Goal: Task Accomplishment & Management: Manage account settings

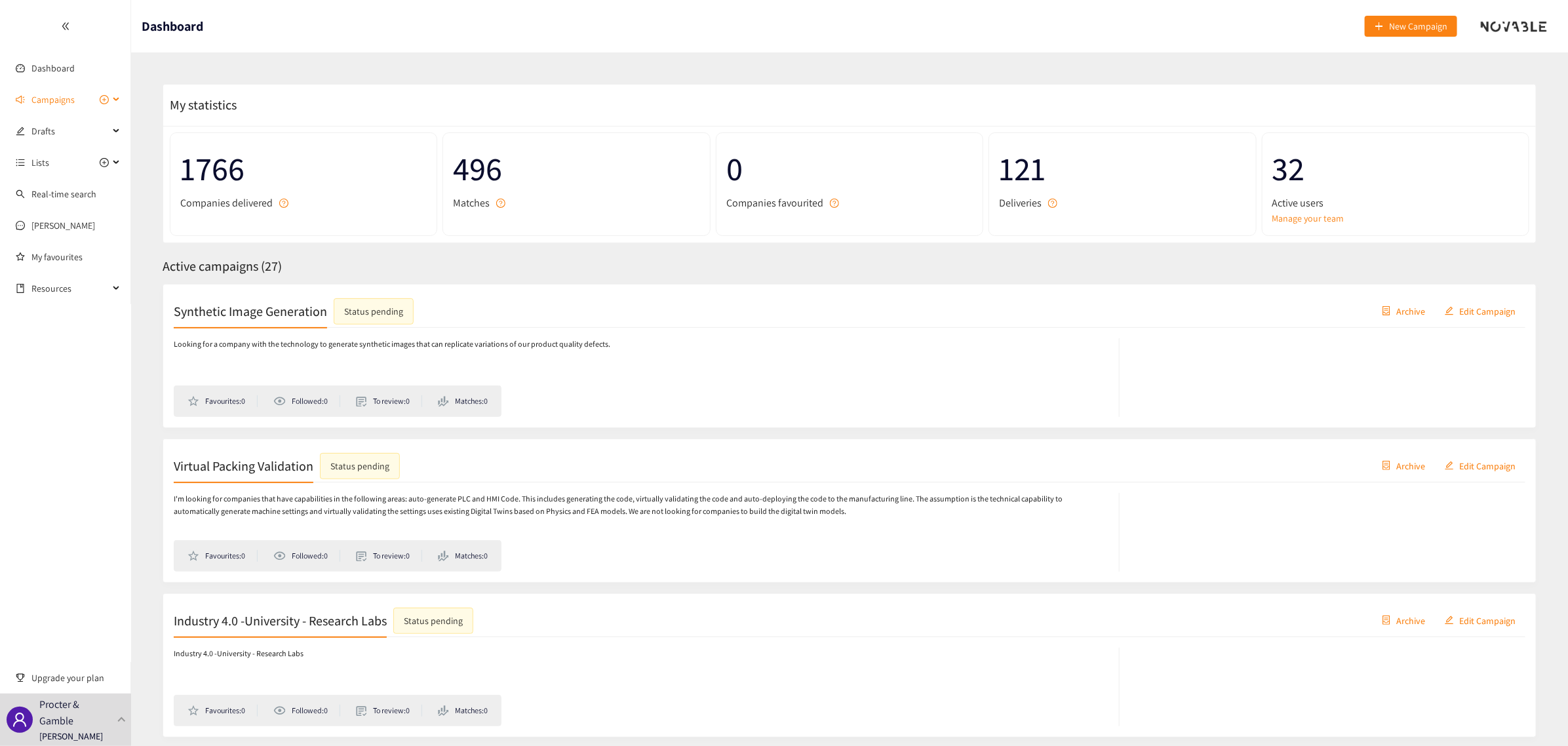
click at [36, 96] on span "Campaigns" at bounding box center [52, 100] width 43 height 27
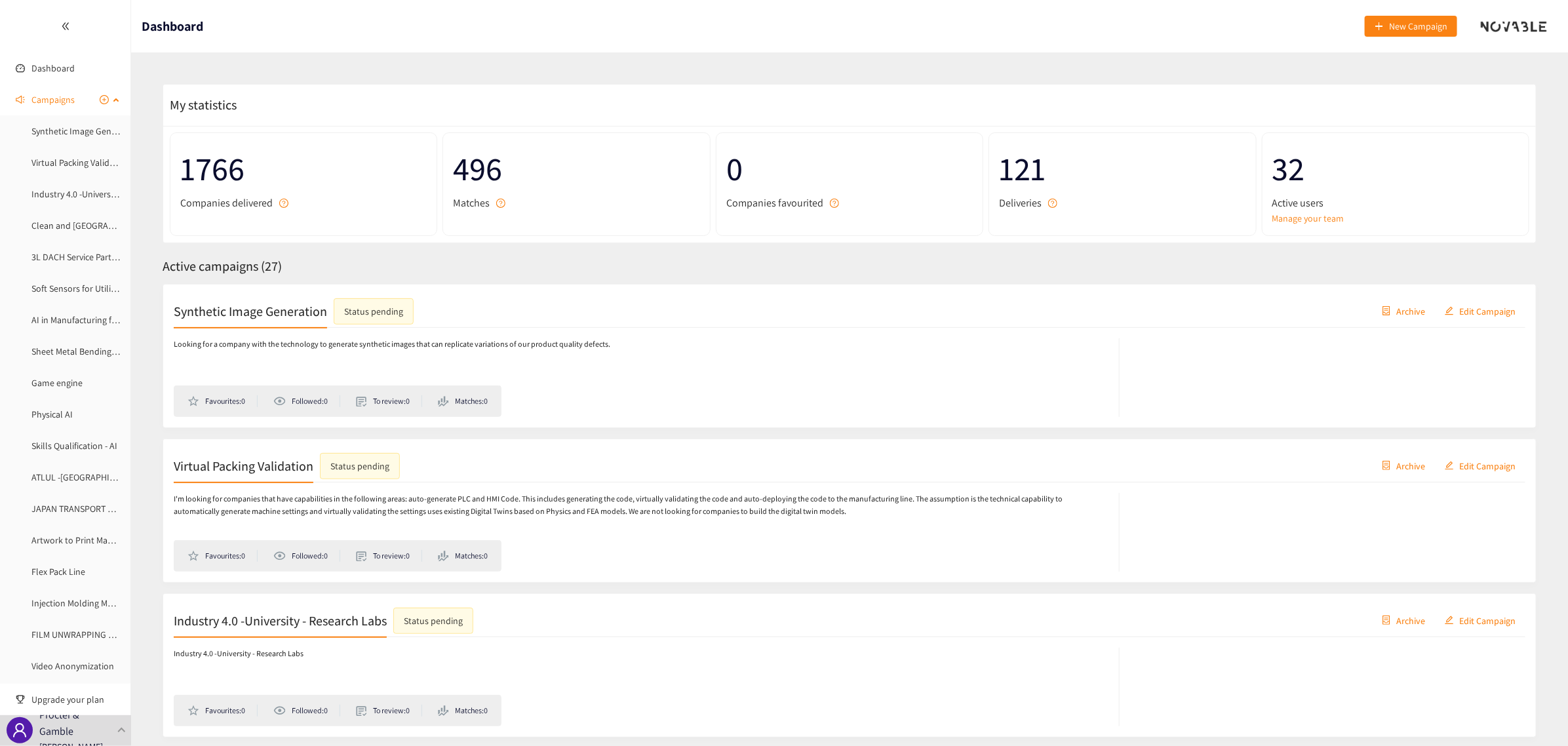
click at [51, 103] on span "Campaigns" at bounding box center [52, 100] width 43 height 27
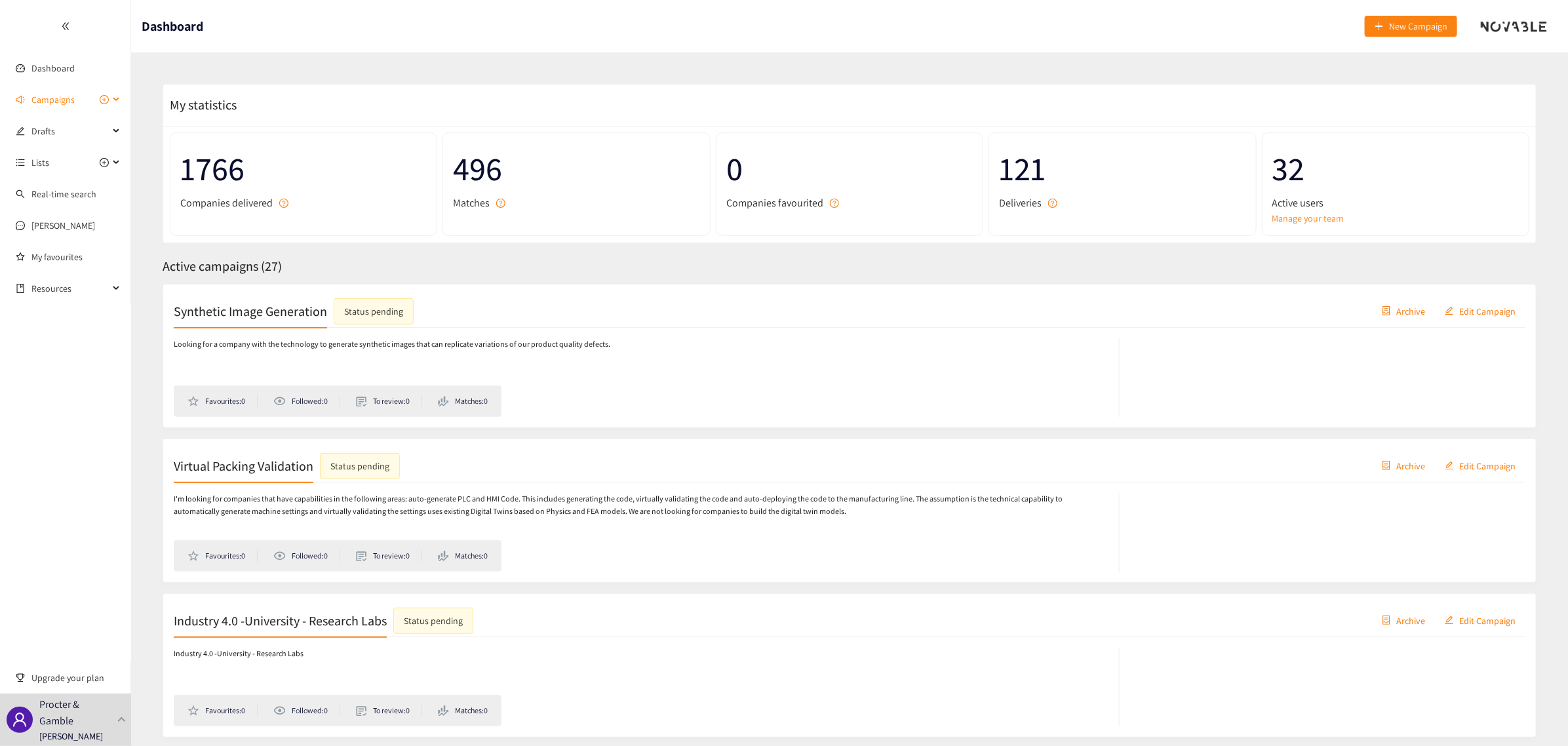
click at [51, 103] on span "Campaigns" at bounding box center [52, 100] width 43 height 27
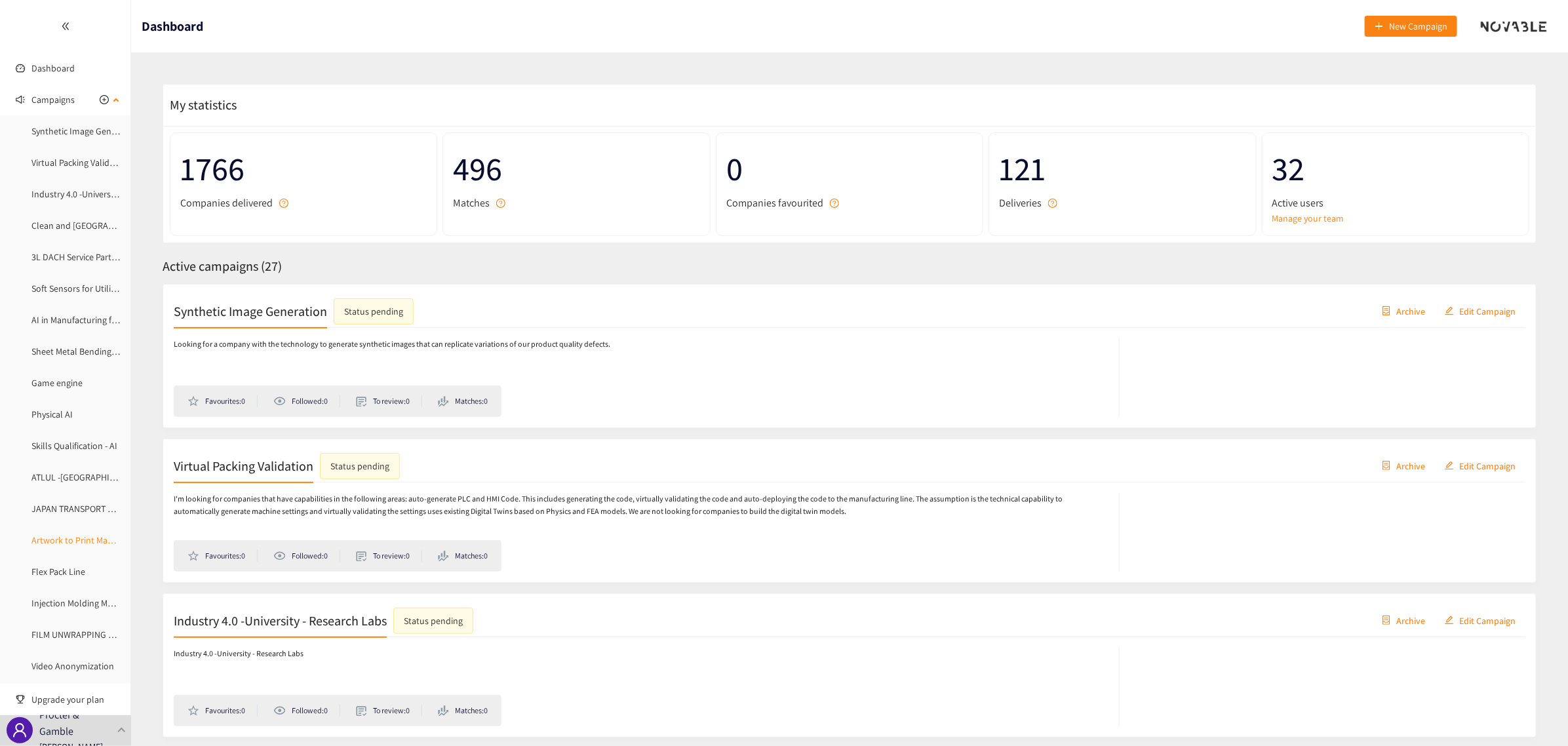
click at [66, 541] on link "Artwork to Print Management" at bounding box center [89, 540] width 116 height 12
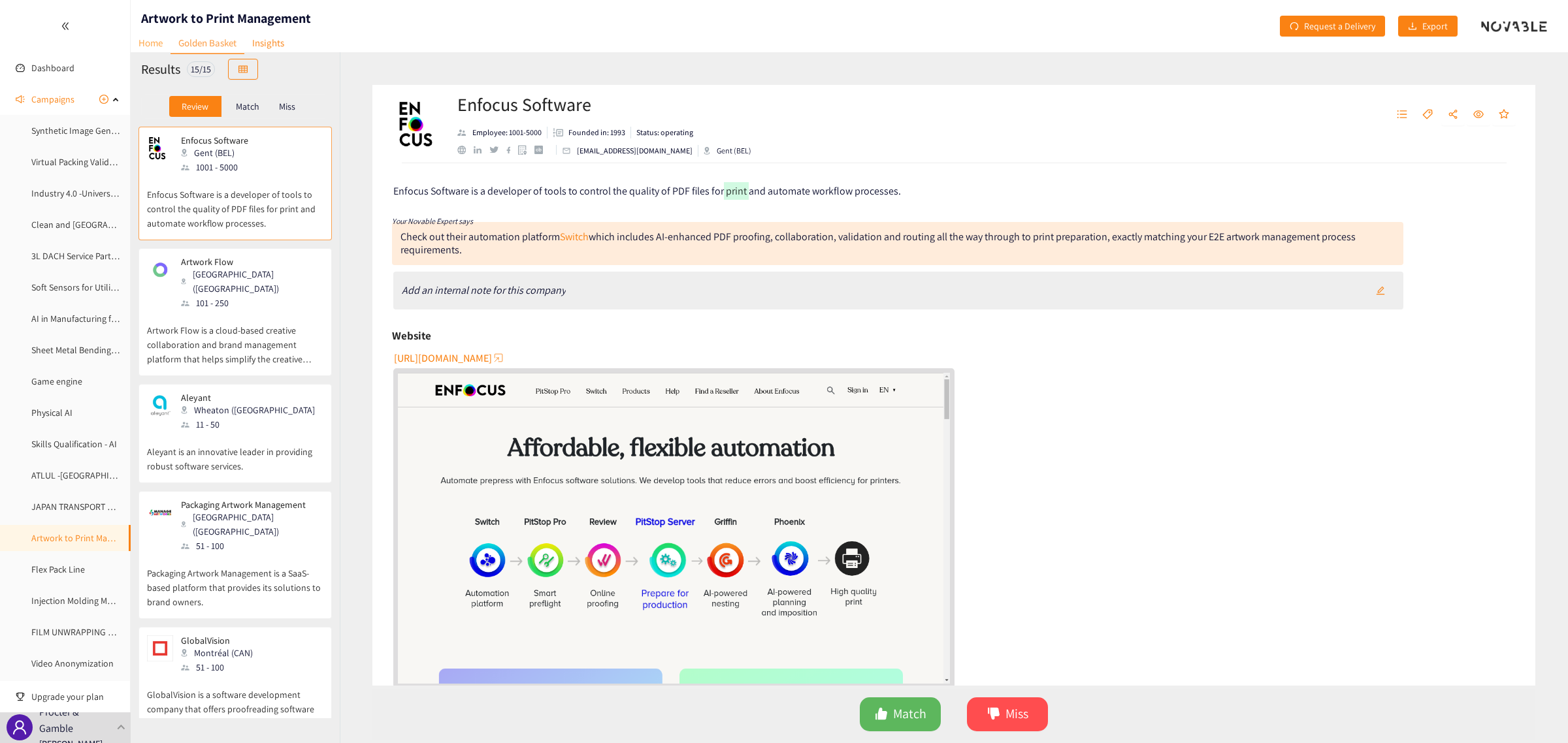
click at [154, 46] on link "Home" at bounding box center [151, 42] width 40 height 20
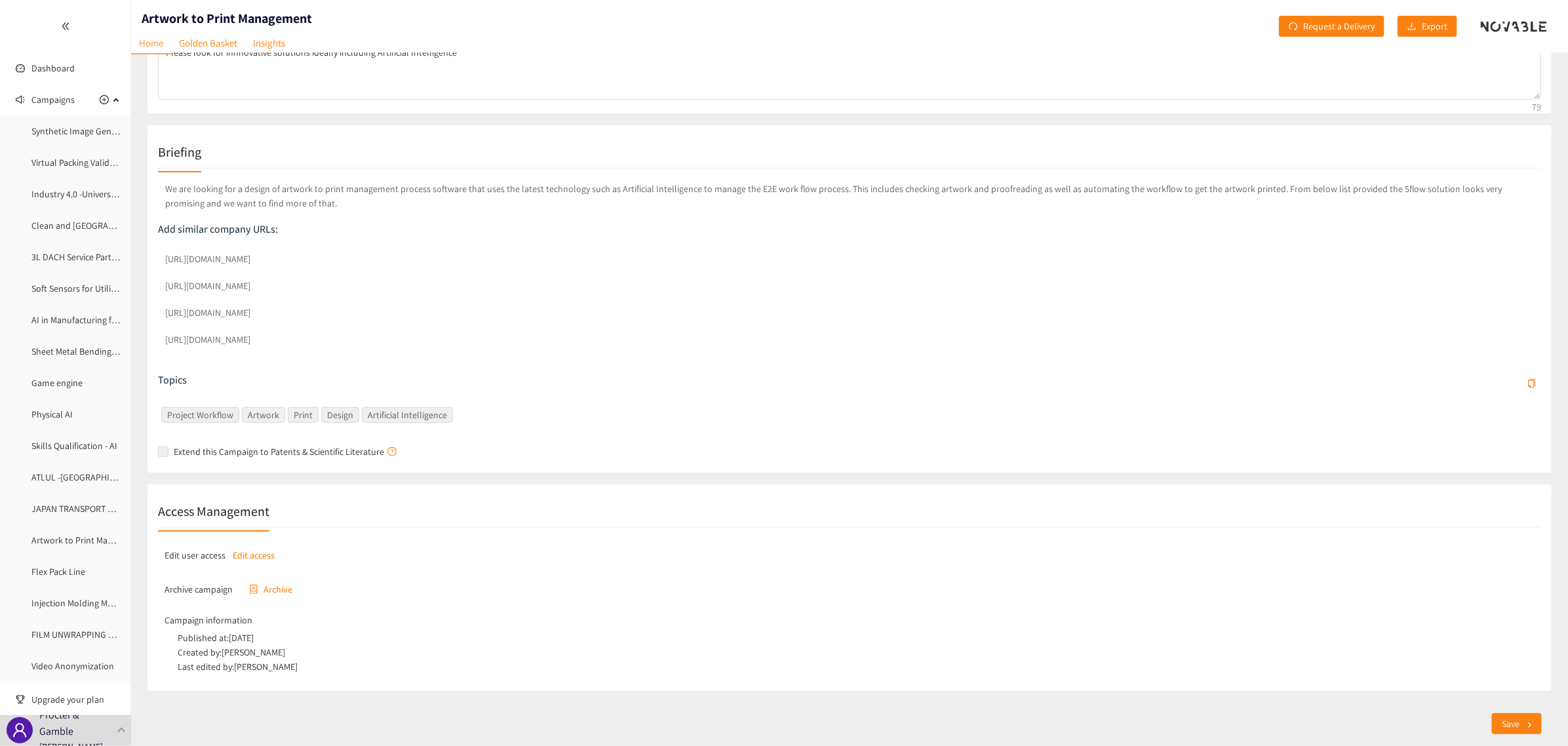
scroll to position [159, 0]
click at [264, 550] on p "Edit access" at bounding box center [254, 555] width 42 height 15
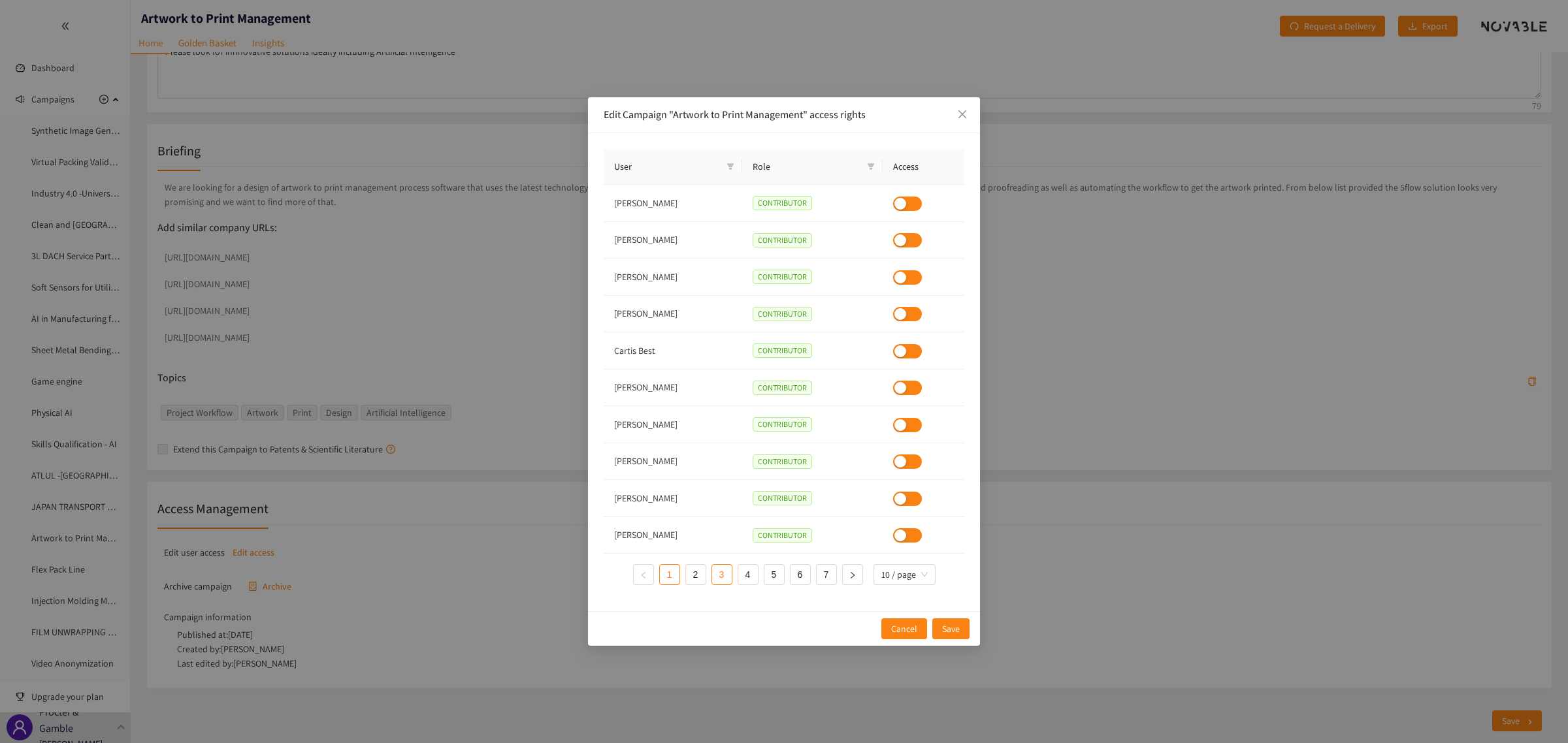
click at [723, 579] on link "3" at bounding box center [722, 575] width 20 height 20
click at [746, 572] on link "4" at bounding box center [748, 575] width 20 height 20
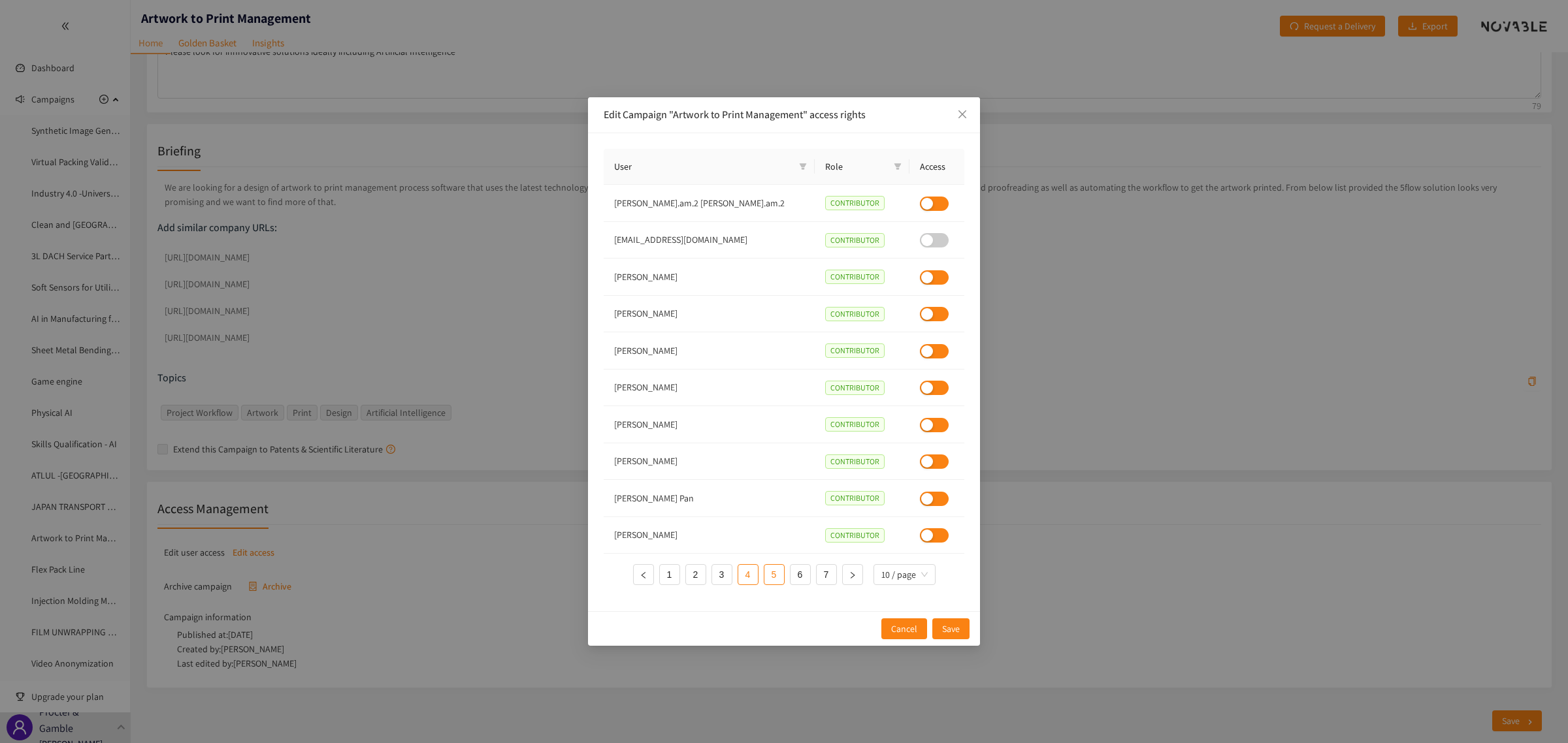
click at [770, 572] on link "5" at bounding box center [774, 575] width 20 height 20
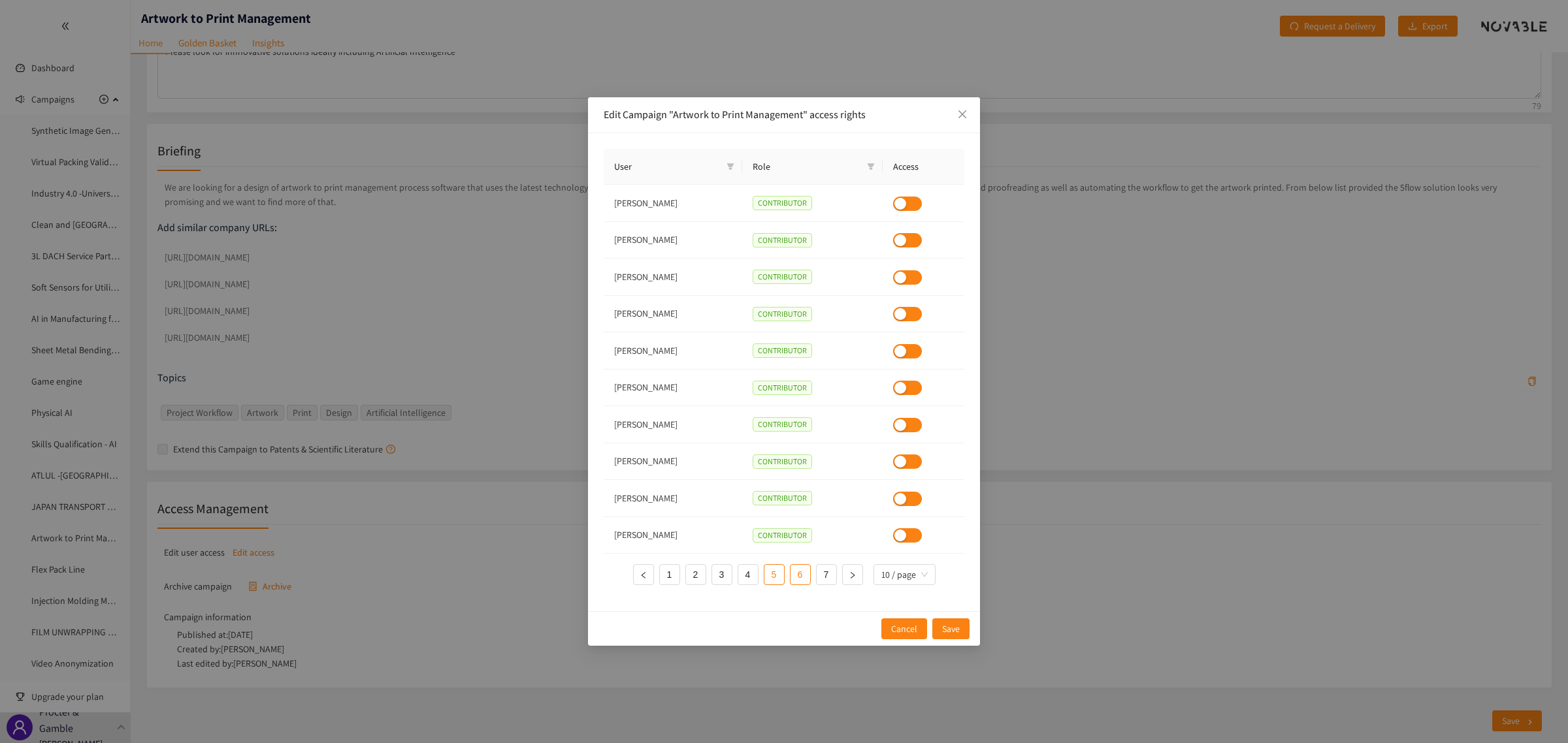
click at [790, 574] on link "6" at bounding box center [800, 575] width 20 height 20
click at [821, 572] on link "7" at bounding box center [827, 575] width 20 height 20
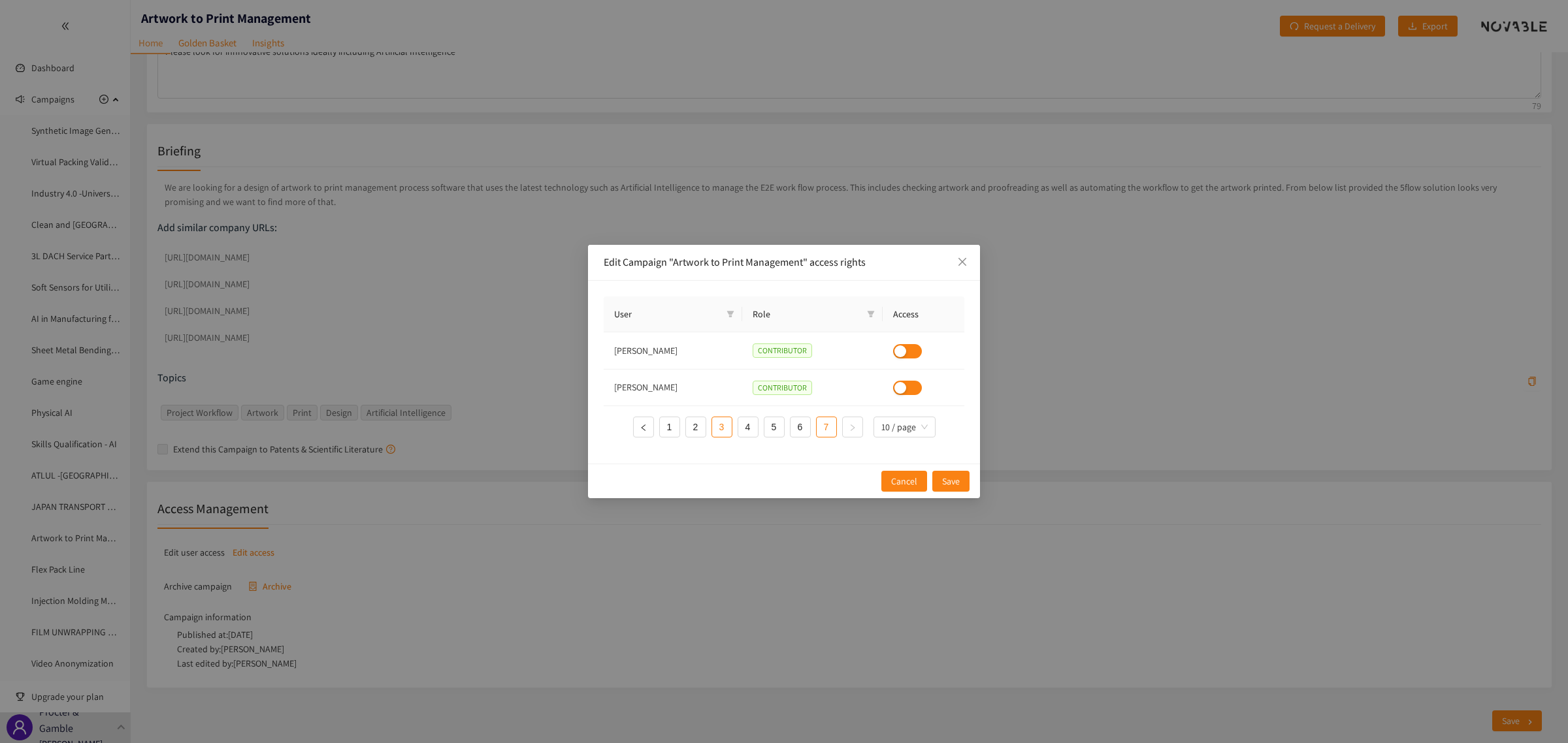
click at [714, 434] on link "3" at bounding box center [722, 427] width 20 height 20
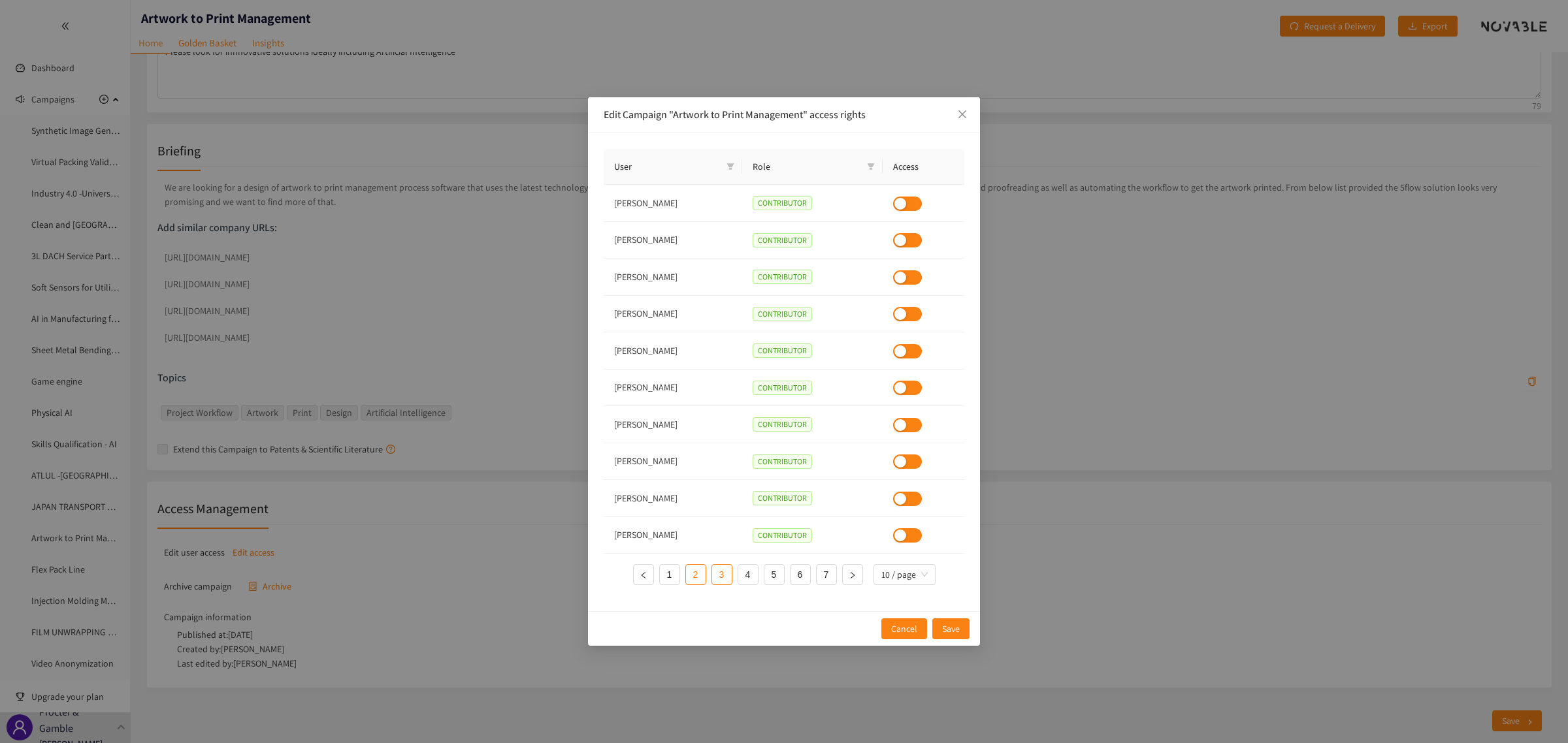
click at [696, 571] on link "2" at bounding box center [696, 575] width 20 height 20
click at [906, 313] on div "button" at bounding box center [901, 314] width 12 height 12
click at [962, 624] on button "Save" at bounding box center [951, 629] width 37 height 21
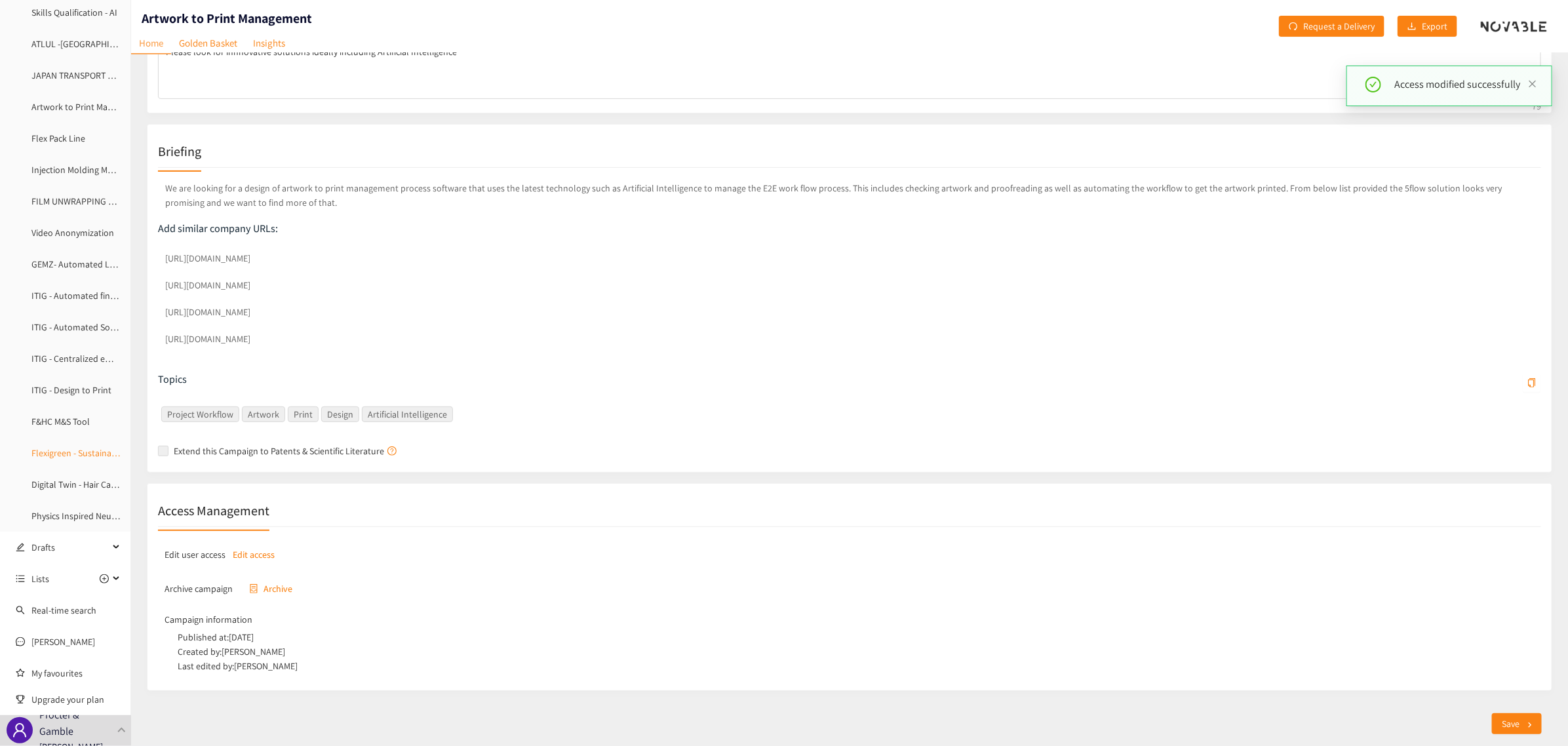
scroll to position [469, 0]
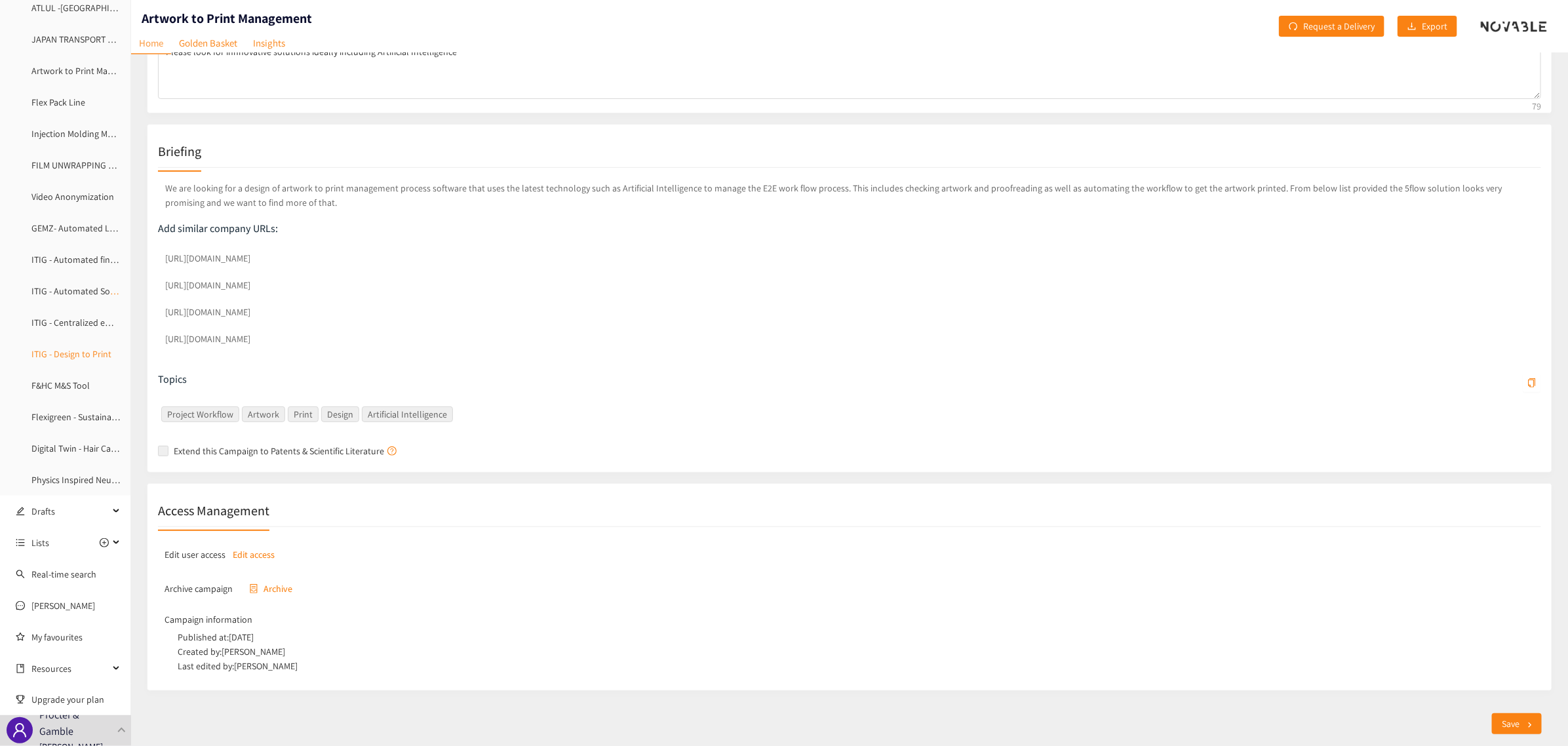
click at [79, 351] on link "ITIG - Design to Print" at bounding box center [71, 354] width 80 height 12
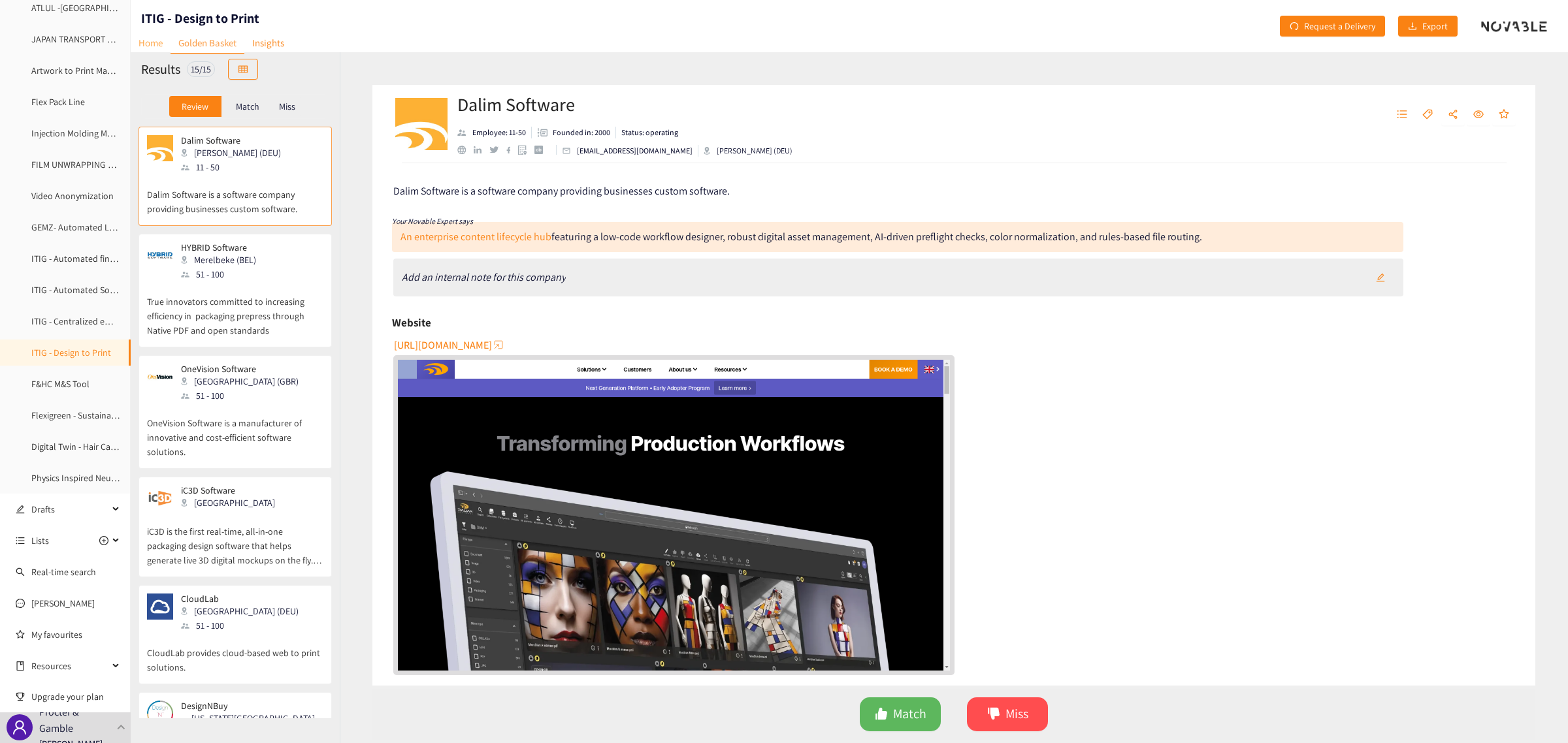
click at [152, 38] on link "Home" at bounding box center [151, 42] width 40 height 20
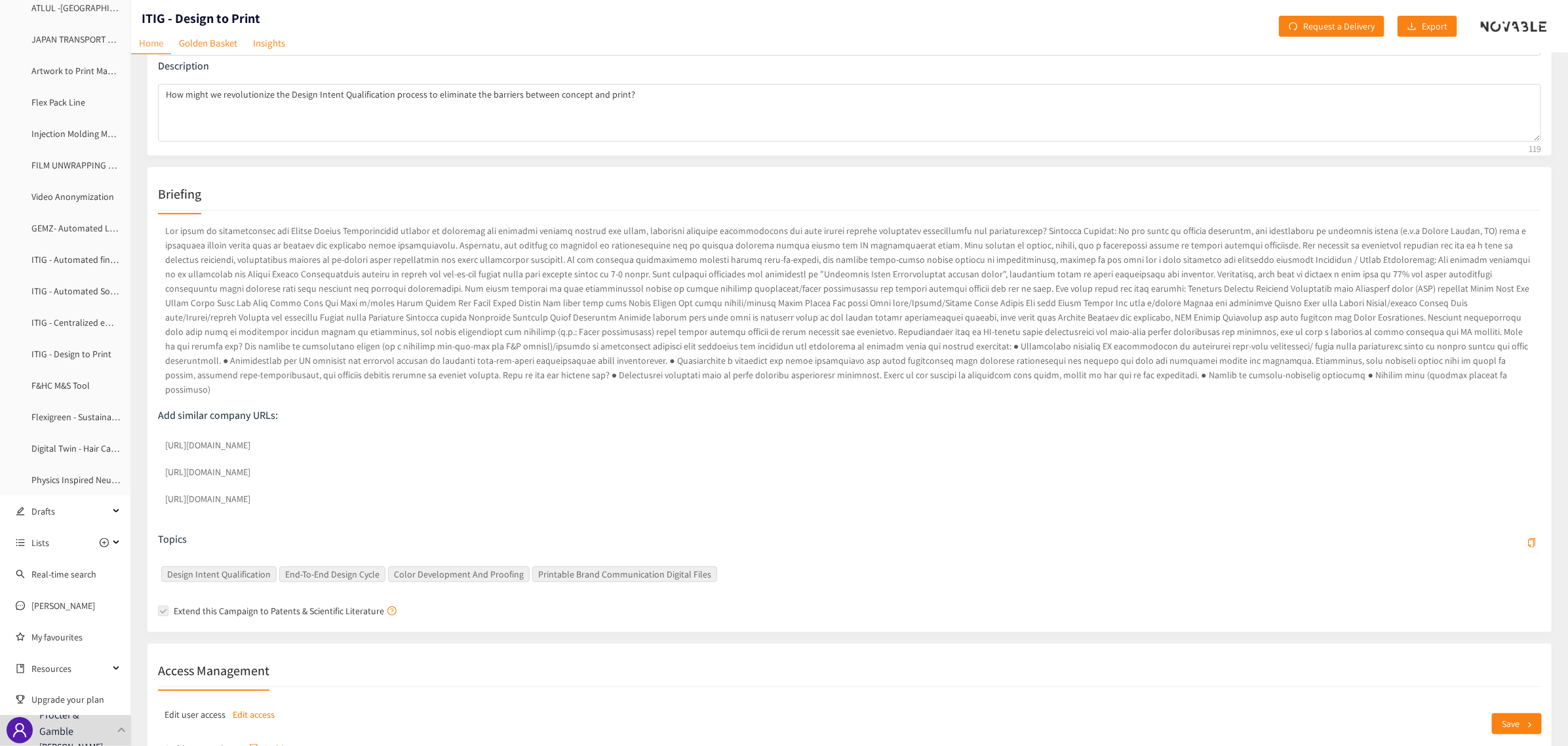
scroll to position [261, 0]
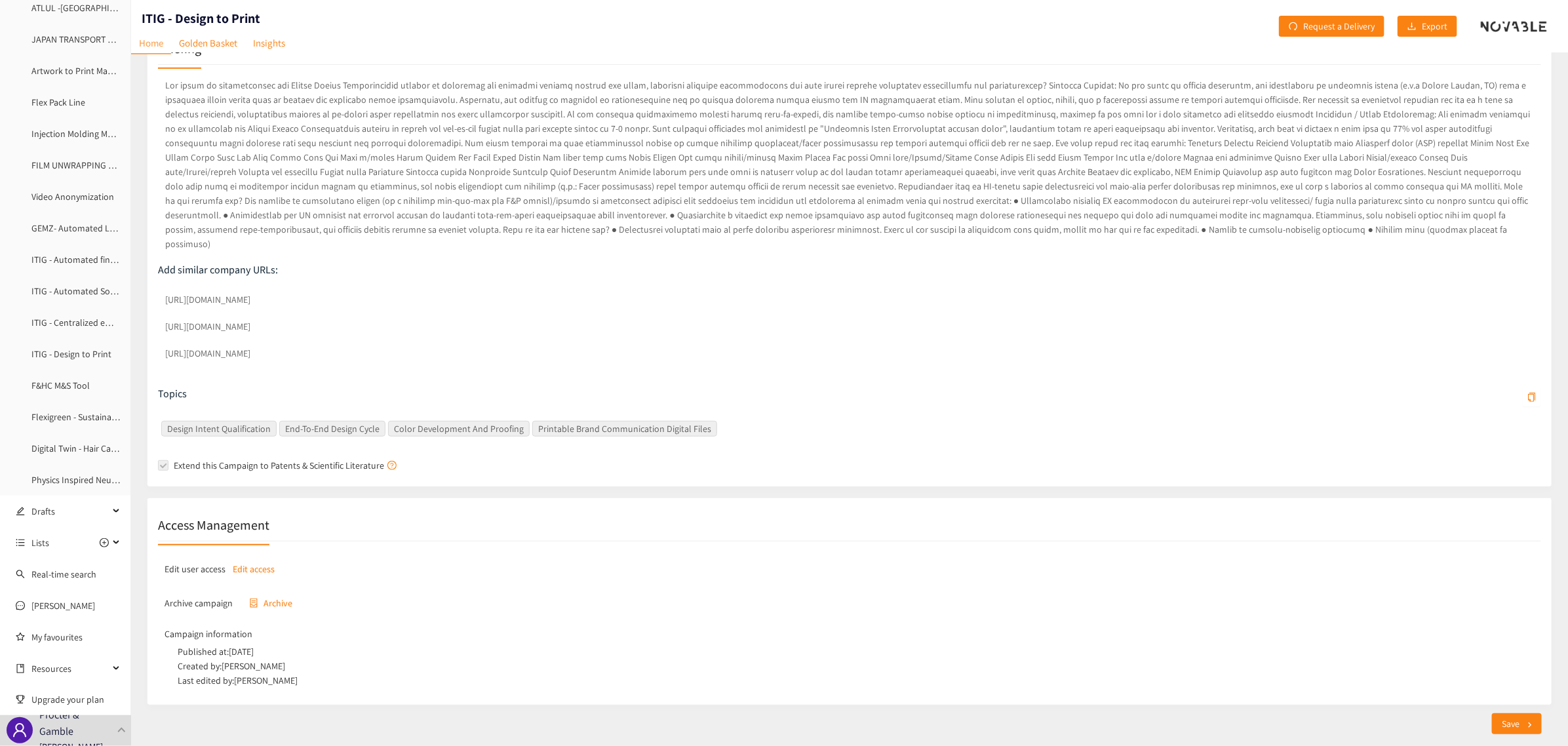
click at [264, 562] on p "Edit access" at bounding box center [254, 569] width 42 height 15
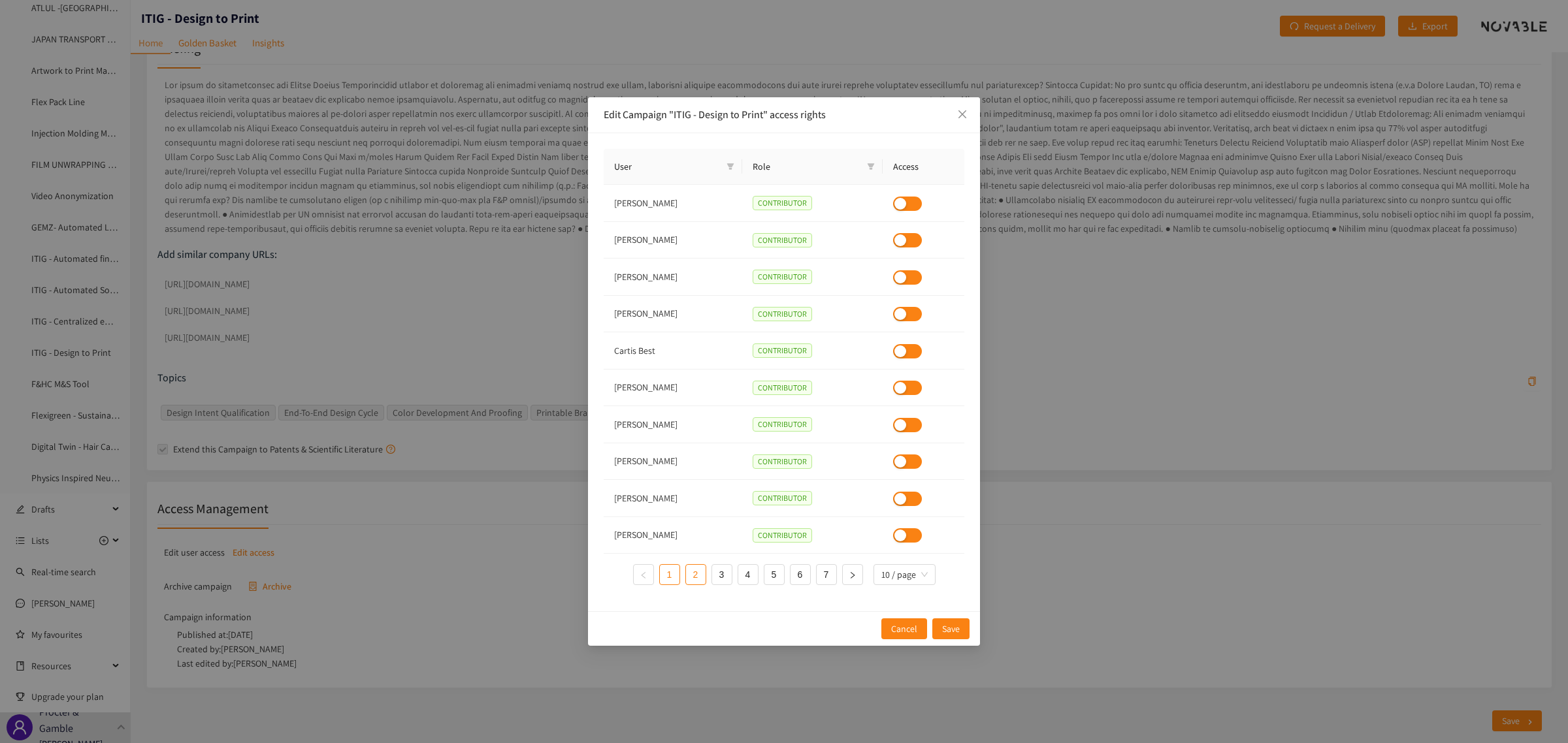
click at [697, 571] on link "2" at bounding box center [696, 575] width 20 height 20
click at [905, 311] on div "button" at bounding box center [901, 314] width 12 height 12
click at [958, 627] on span "Save" at bounding box center [951, 629] width 18 height 15
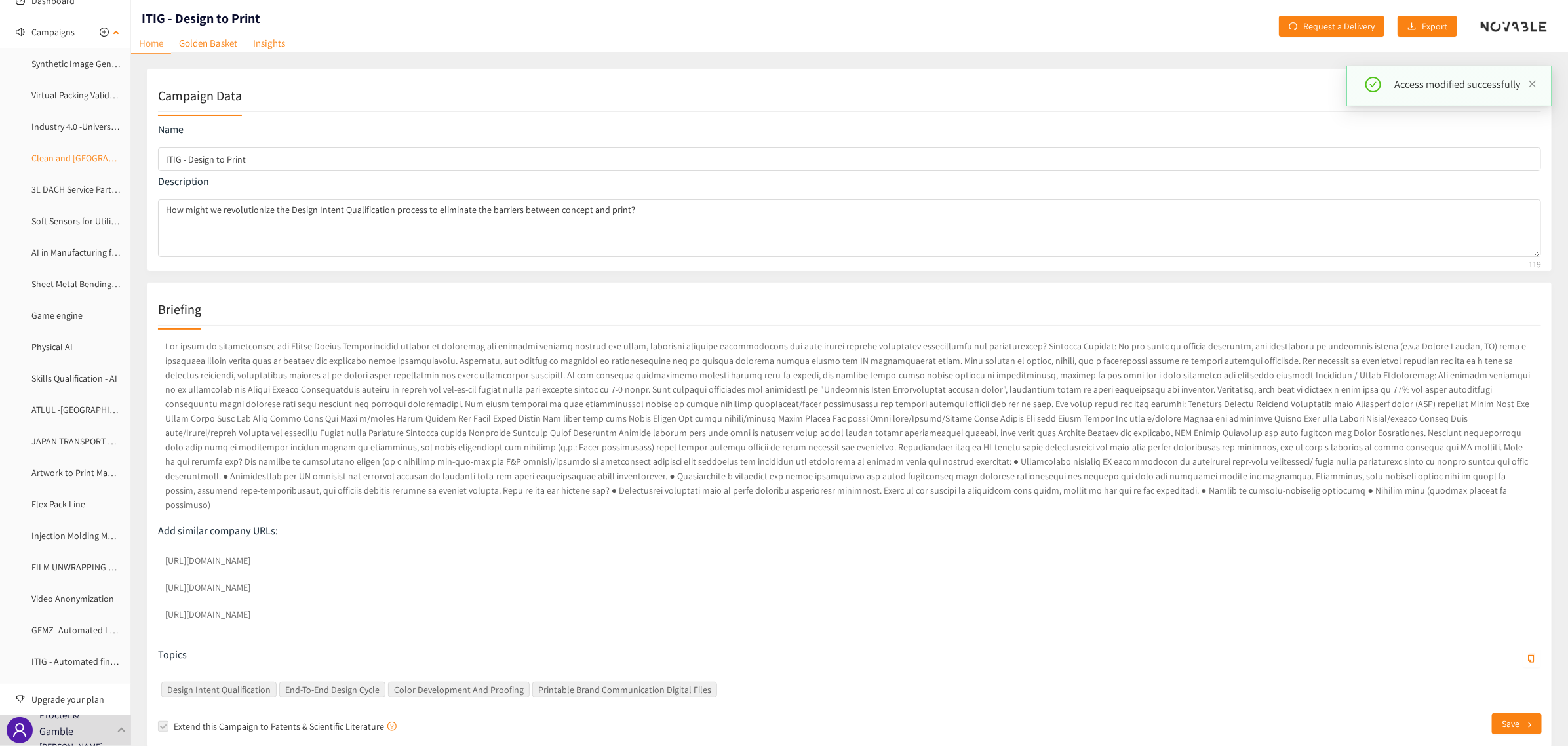
scroll to position [60, 0]
click at [43, 40] on span "Campaigns" at bounding box center [52, 40] width 43 height 27
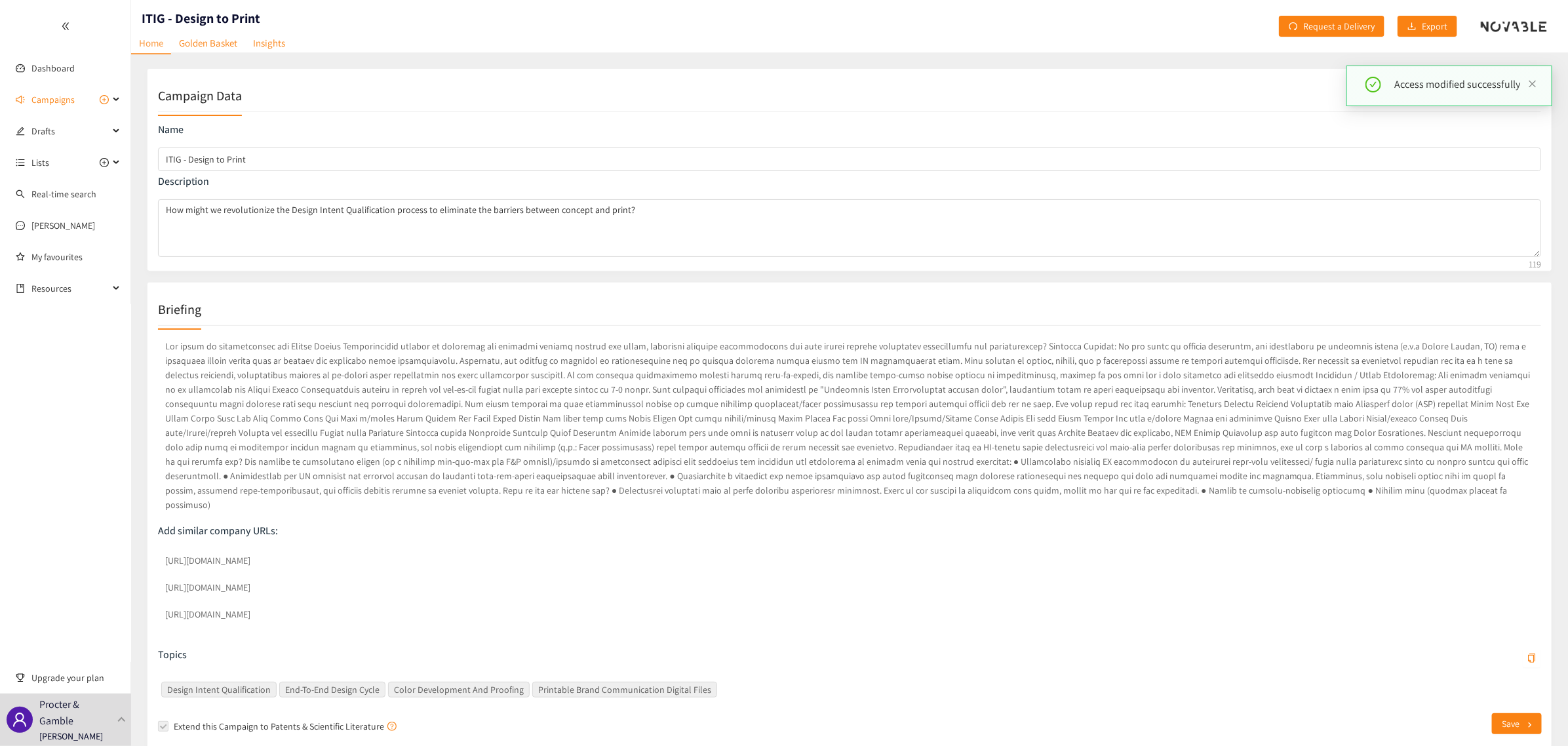
scroll to position [0, 0]
